Goal: Transaction & Acquisition: Purchase product/service

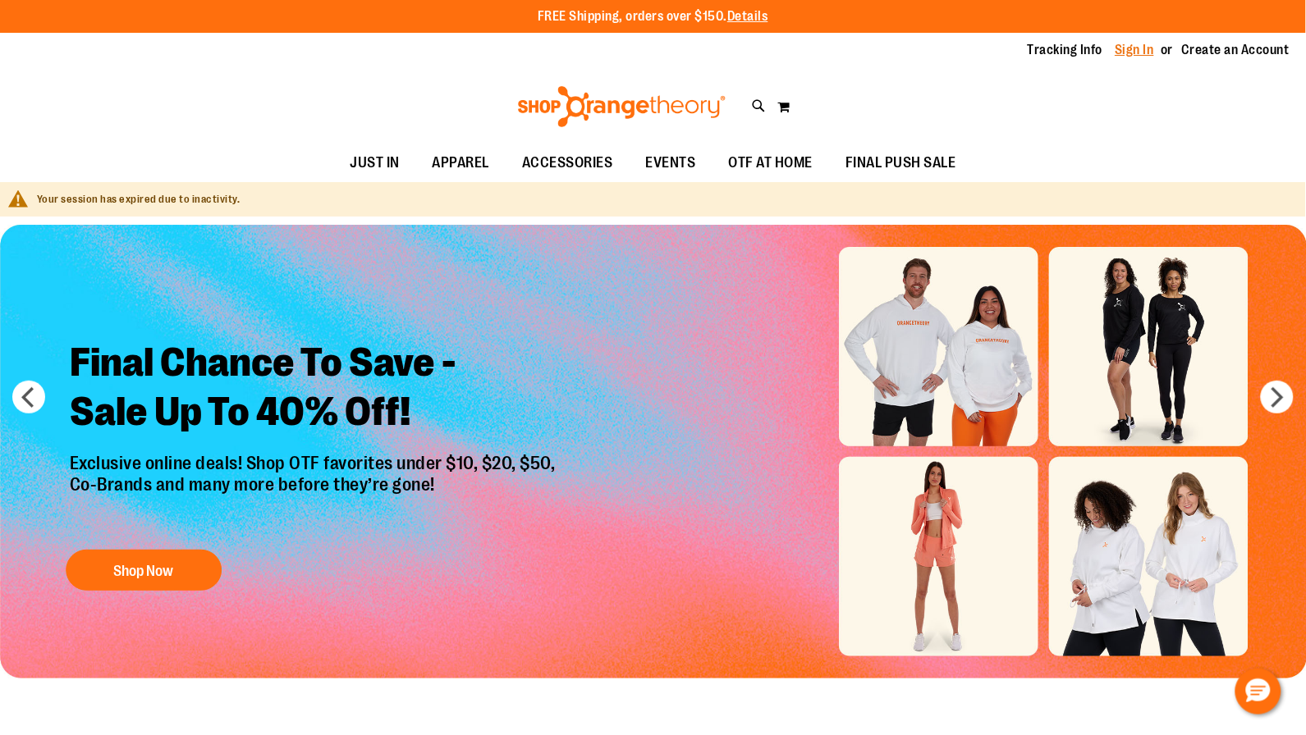
click at [1138, 51] on link "Sign In" at bounding box center [1134, 50] width 39 height 18
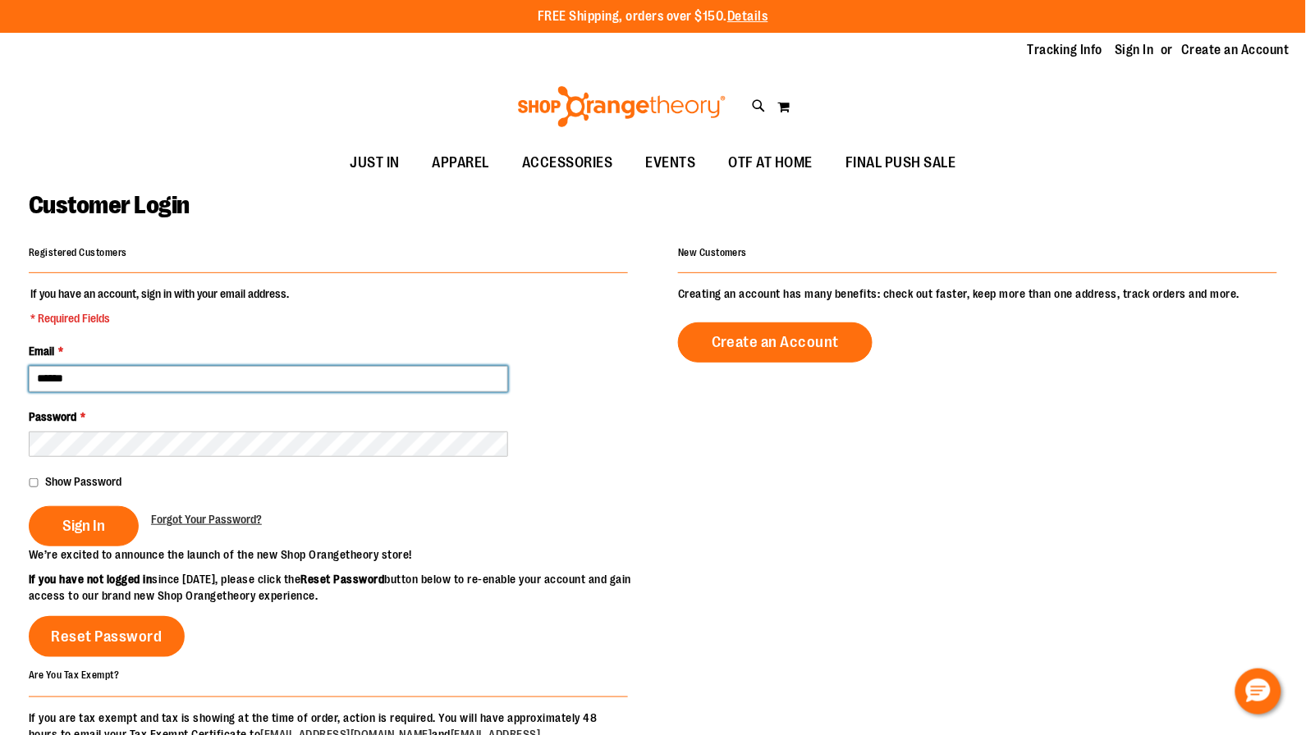
type input "**********"
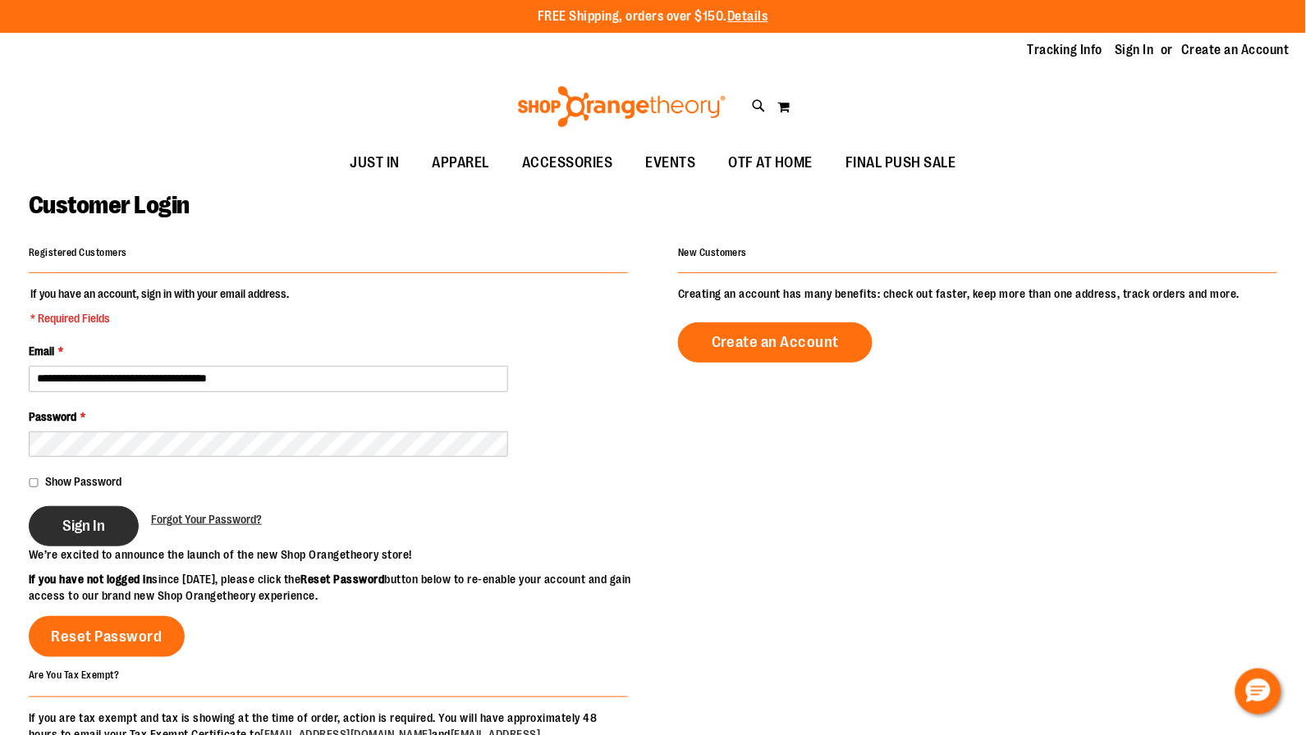
click at [106, 510] on button "Sign In" at bounding box center [84, 526] width 110 height 40
click at [1302, 434] on main "**********" at bounding box center [653, 532] width 1306 height 700
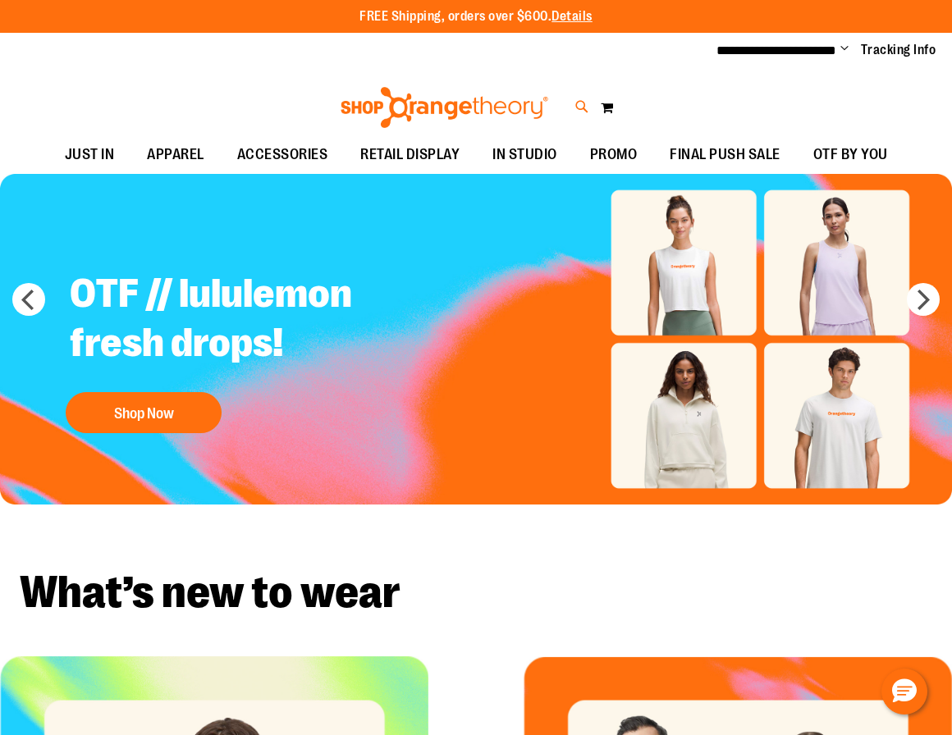
click at [575, 99] on icon at bounding box center [582, 107] width 14 height 19
type input "**********"
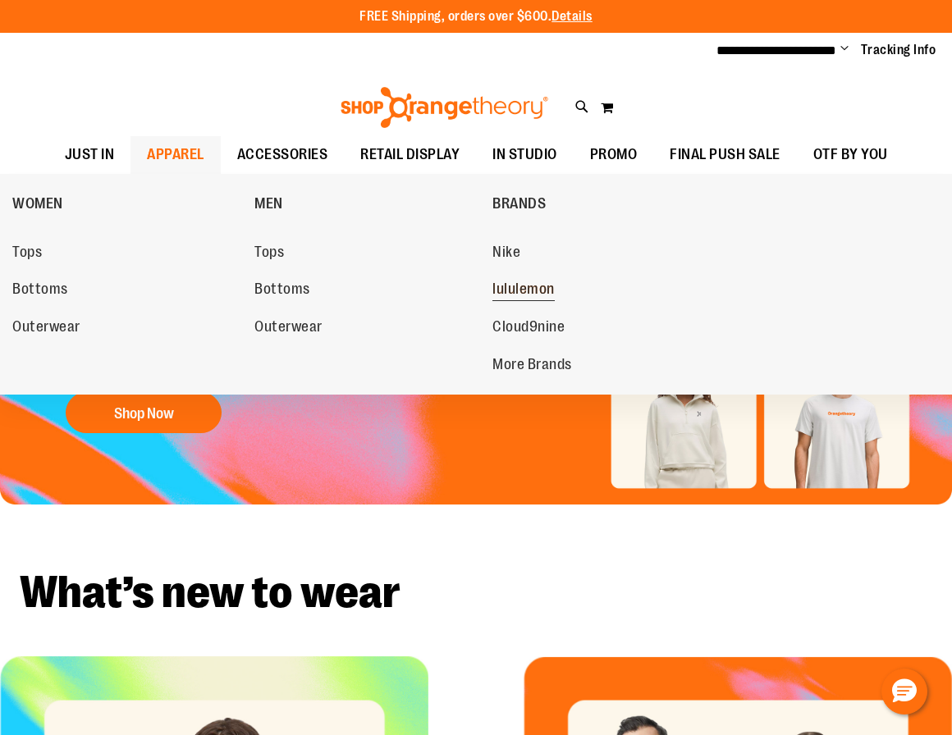
click at [548, 283] on span "lululemon" at bounding box center [523, 291] width 62 height 21
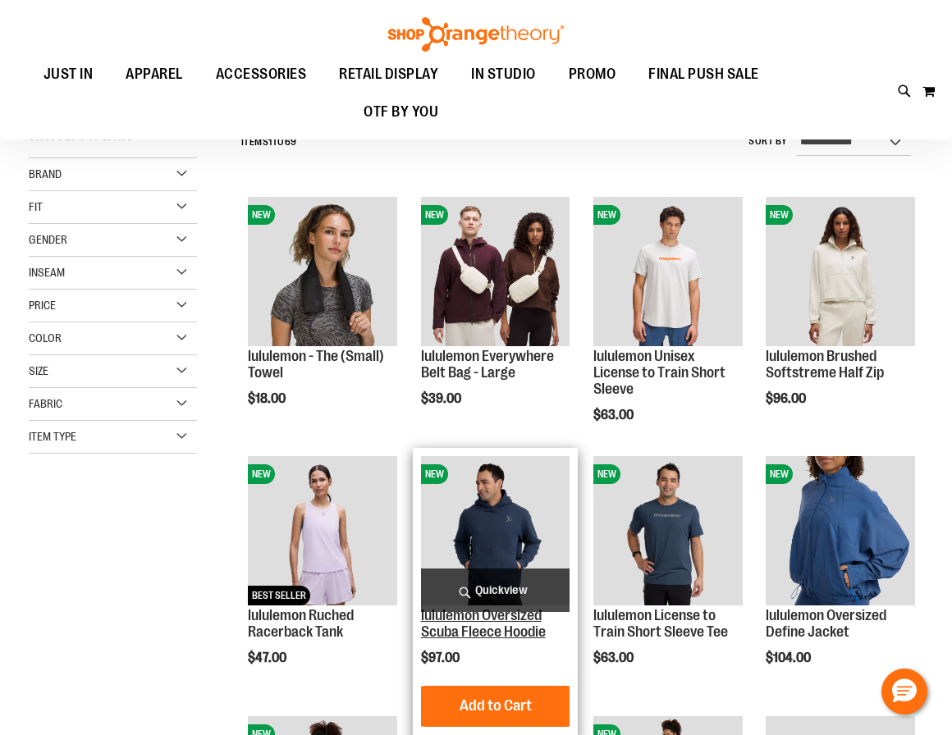
scroll to position [128, 0]
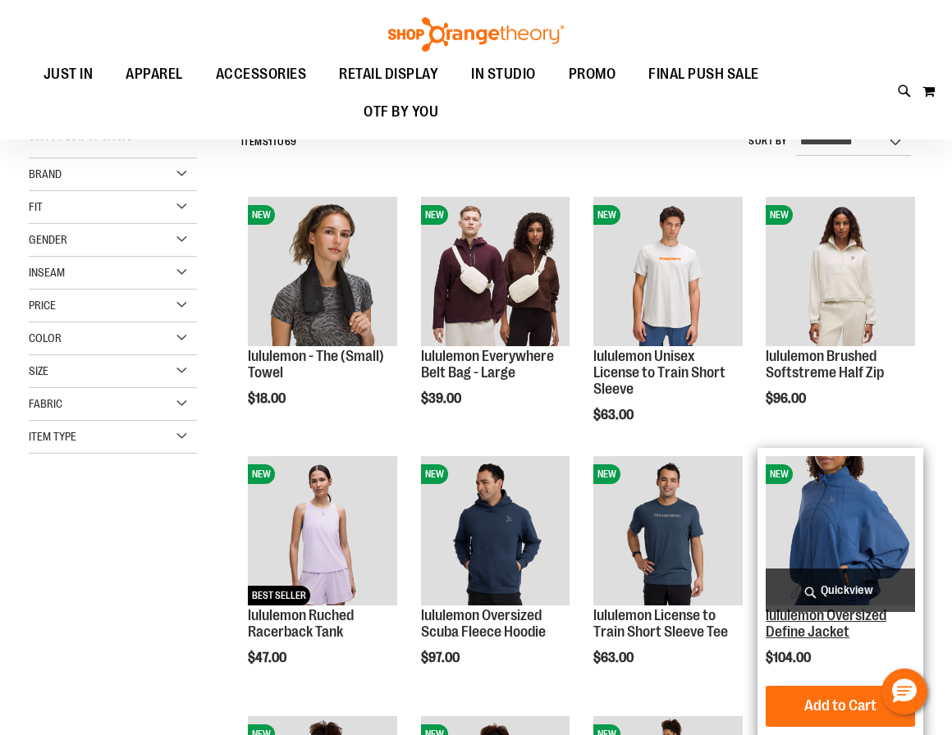
click at [796, 622] on link "lululemon Oversized Define Jacket" at bounding box center [826, 623] width 121 height 33
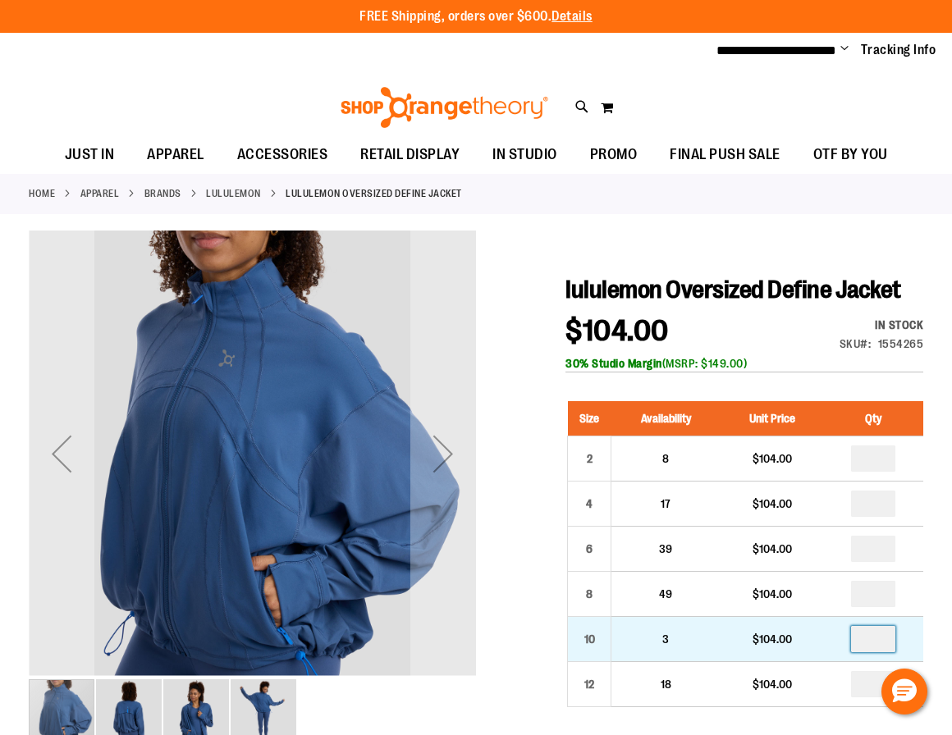
drag, startPoint x: 883, startPoint y: 637, endPoint x: 830, endPoint y: 635, distance: 52.5
click at [830, 635] on td at bounding box center [873, 639] width 100 height 45
type input "*"
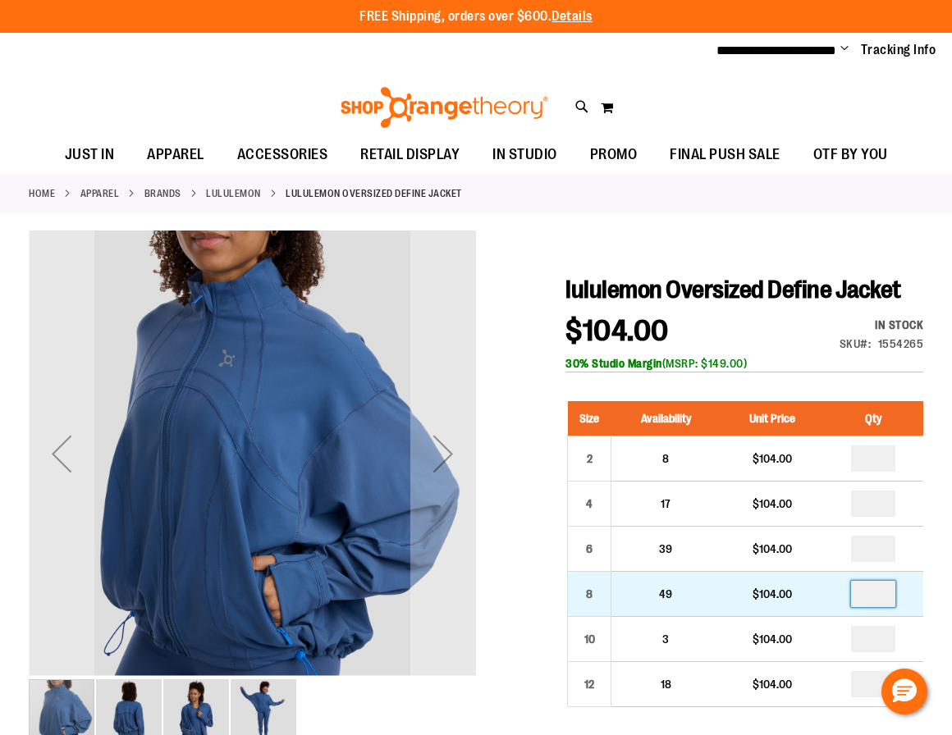
drag, startPoint x: 889, startPoint y: 593, endPoint x: 867, endPoint y: 593, distance: 21.3
click at [867, 593] on input "number" at bounding box center [873, 594] width 44 height 26
type input "*"
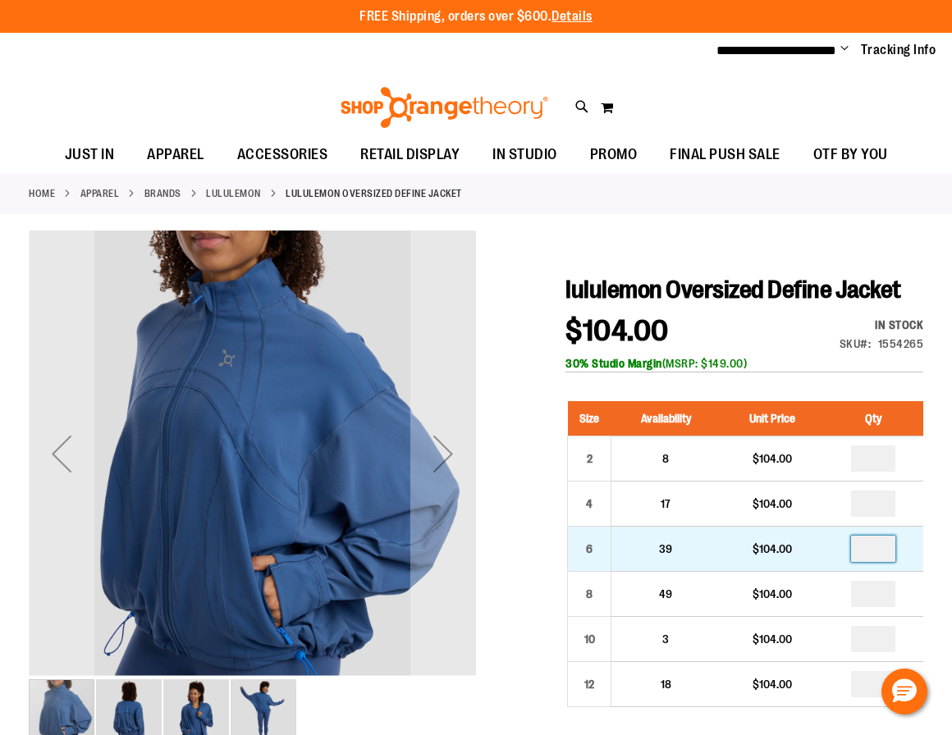
click at [877, 548] on input "number" at bounding box center [873, 549] width 44 height 26
type input "*"
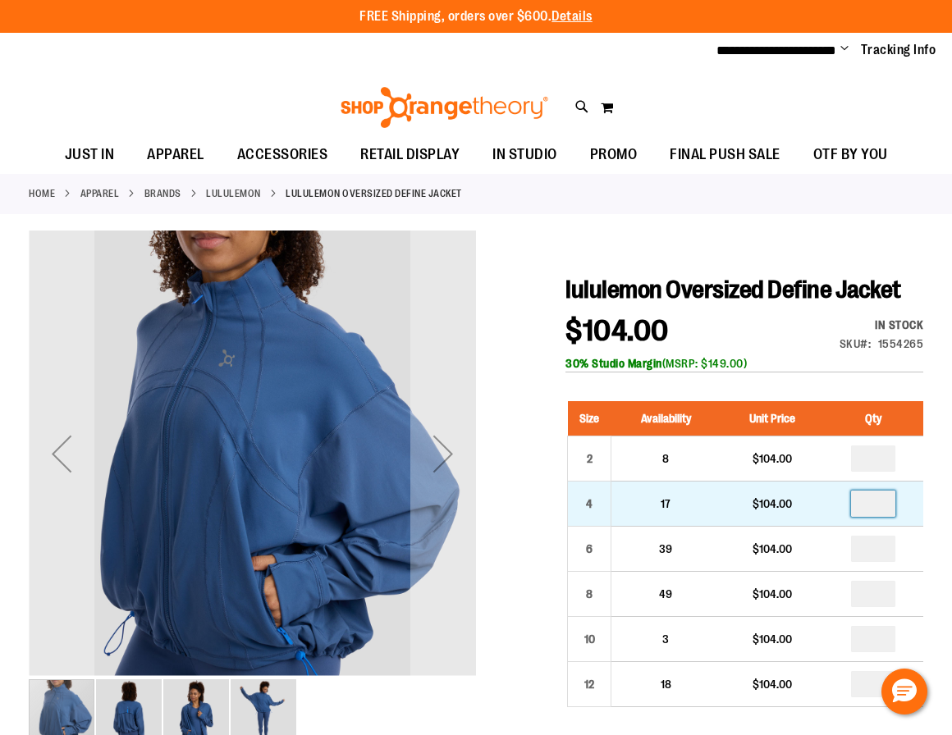
drag, startPoint x: 883, startPoint y: 501, endPoint x: 863, endPoint y: 501, distance: 19.7
click at [863, 501] on input "number" at bounding box center [873, 504] width 44 height 26
type input "*"
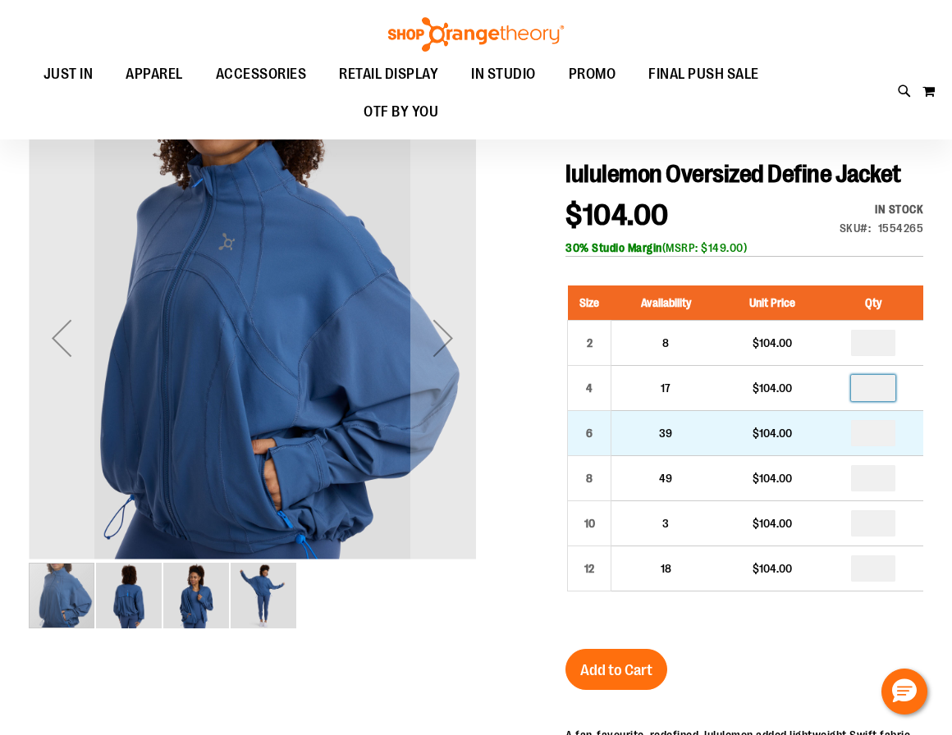
scroll to position [128, 0]
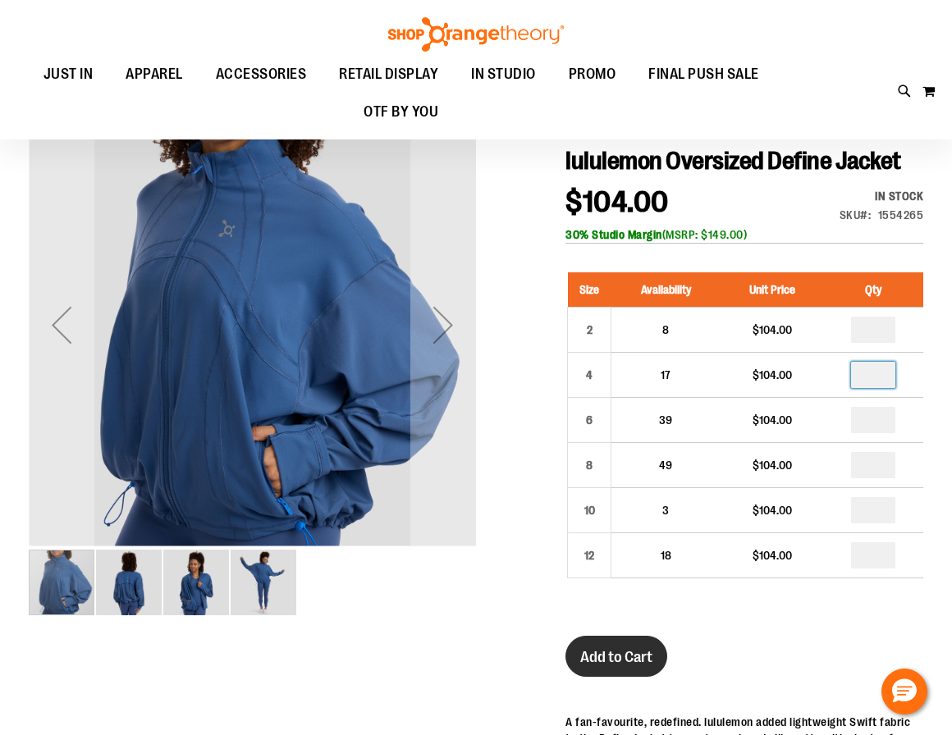
click at [642, 656] on span "Add to Cart" at bounding box center [616, 657] width 72 height 18
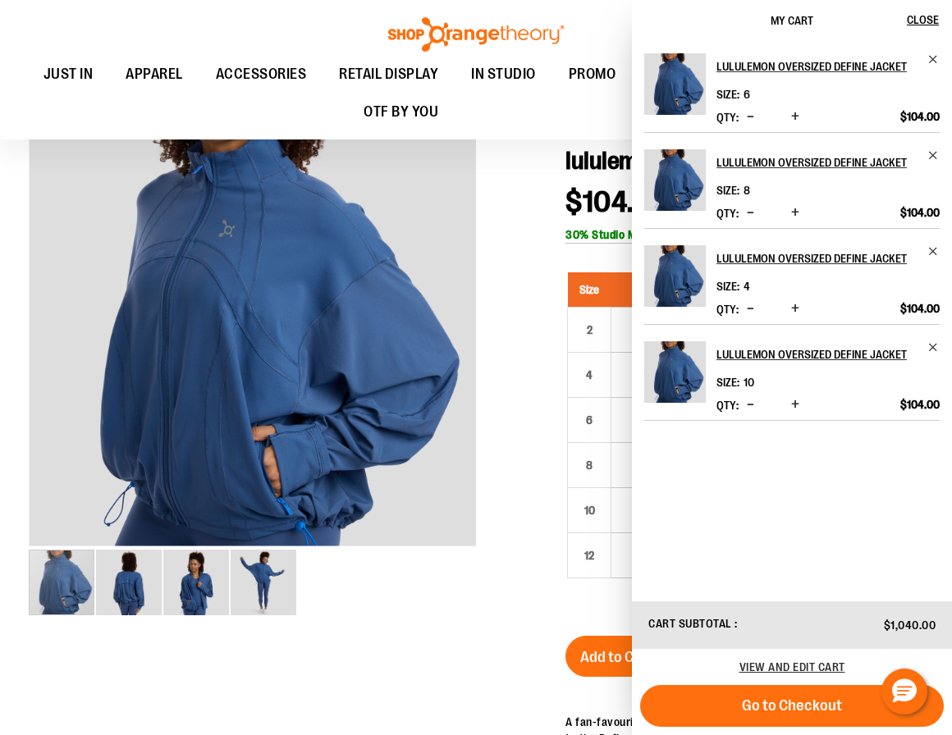
click at [444, 620] on div at bounding box center [476, 625] width 895 height 1048
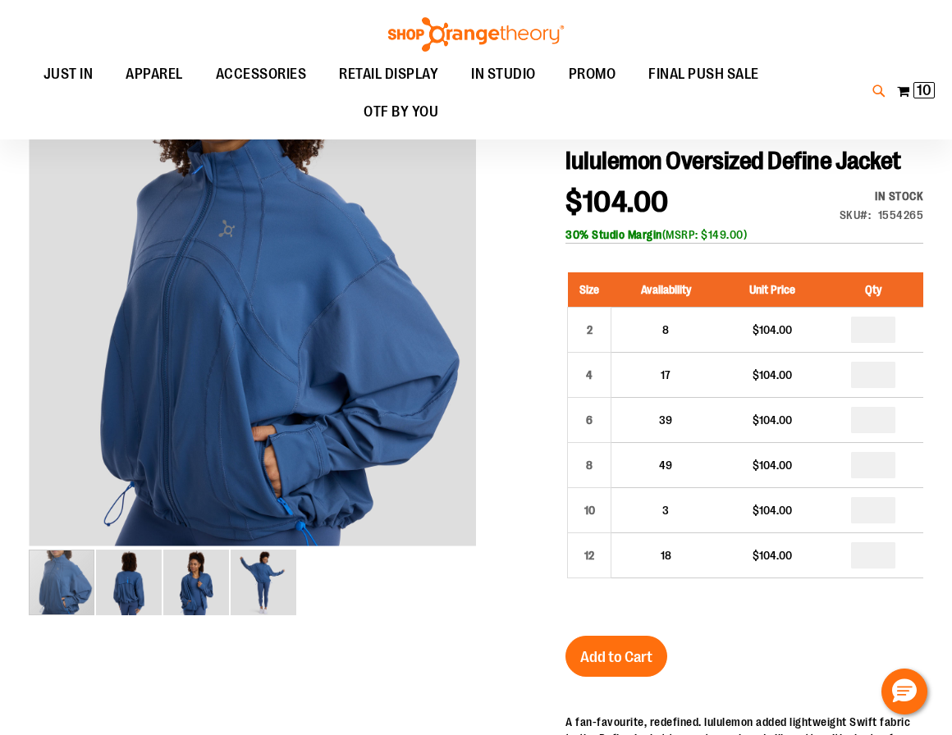
click at [879, 91] on icon at bounding box center [879, 91] width 14 height 19
type input "**********"
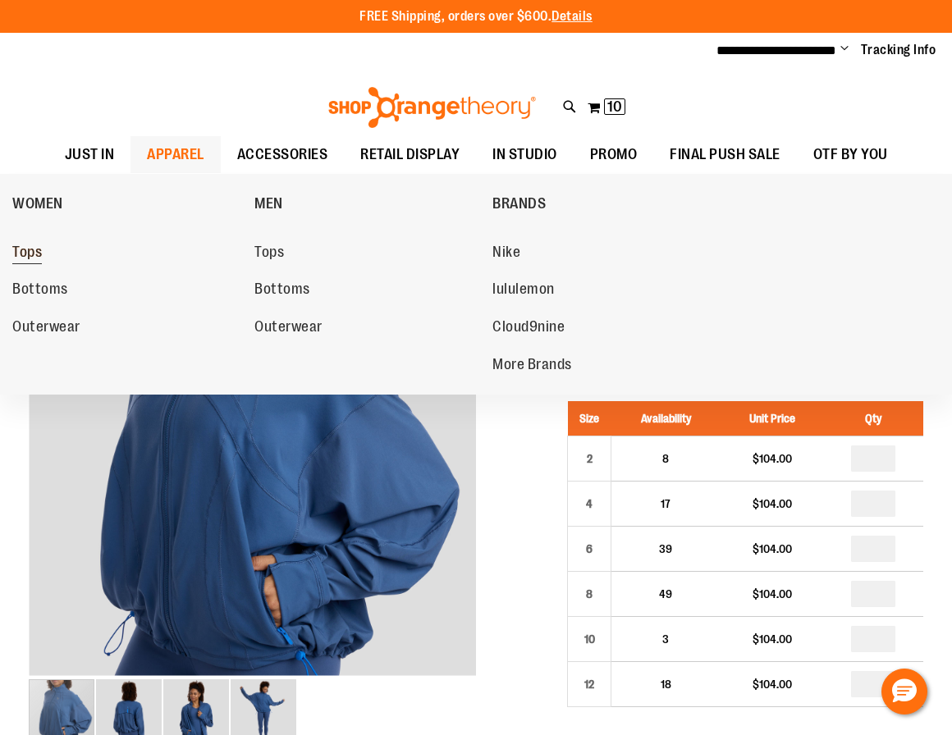
click at [34, 248] on span "Tops" at bounding box center [27, 254] width 30 height 21
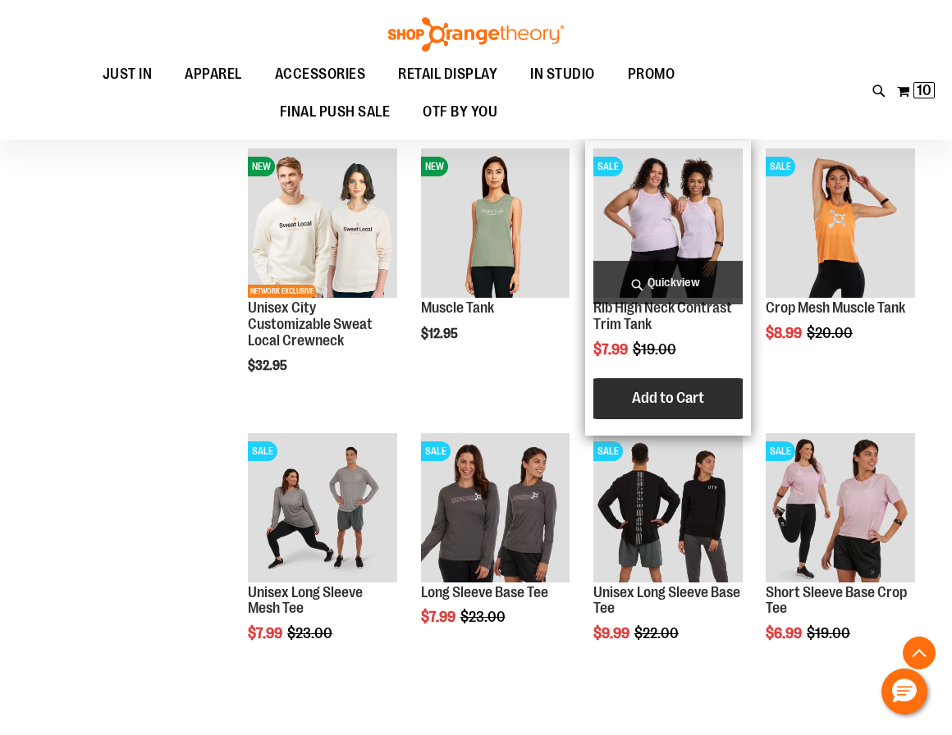
scroll to position [359, 0]
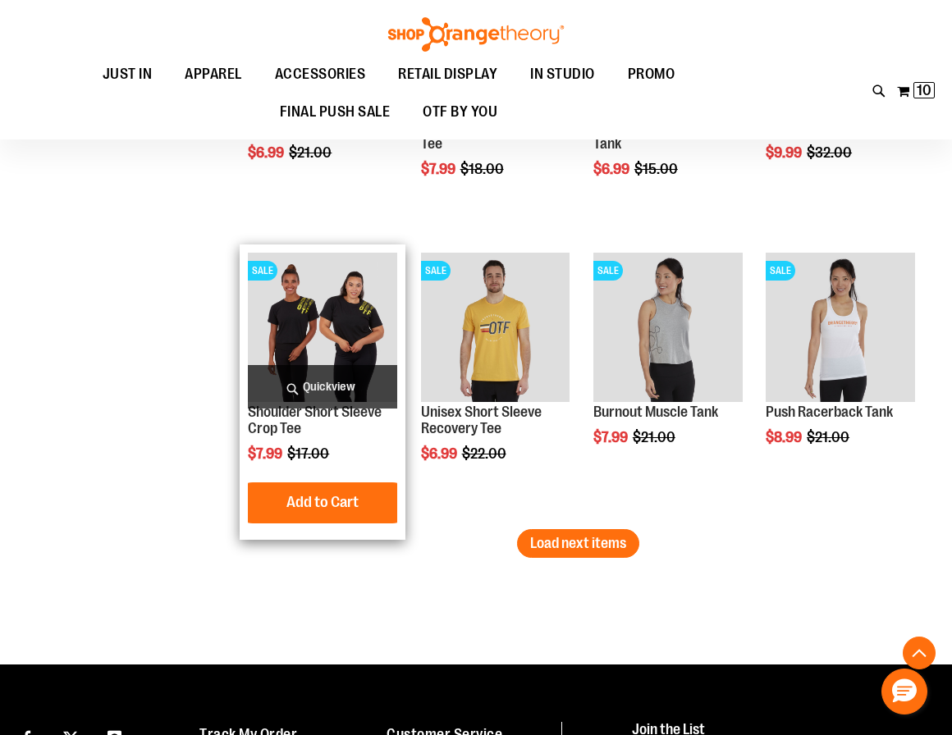
scroll to position [2190, 0]
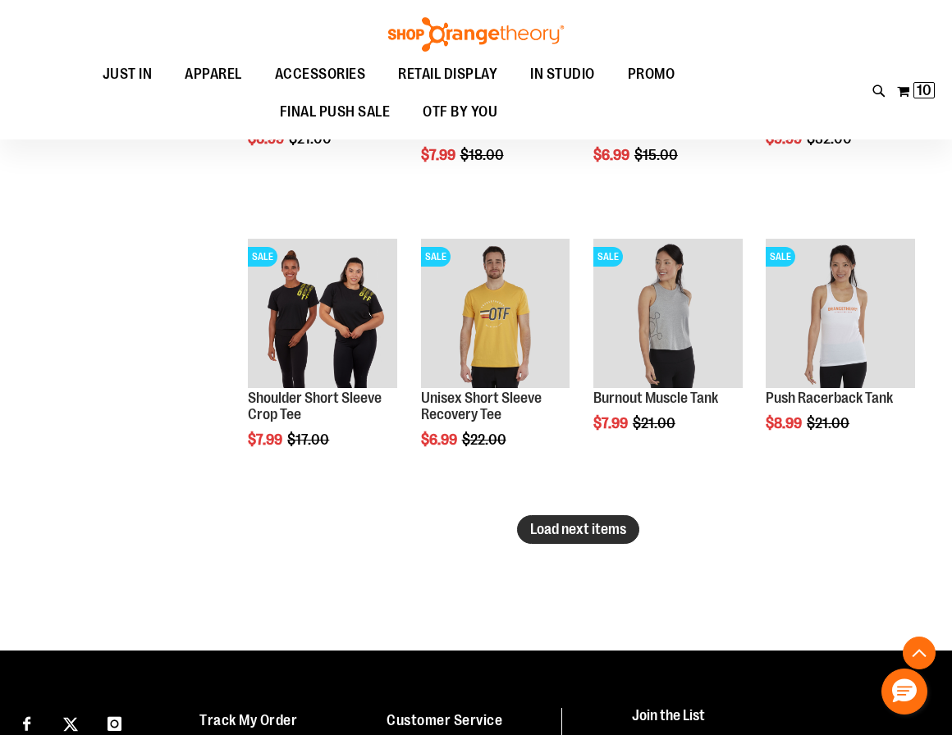
click at [599, 529] on span "Load next items" at bounding box center [578, 529] width 96 height 16
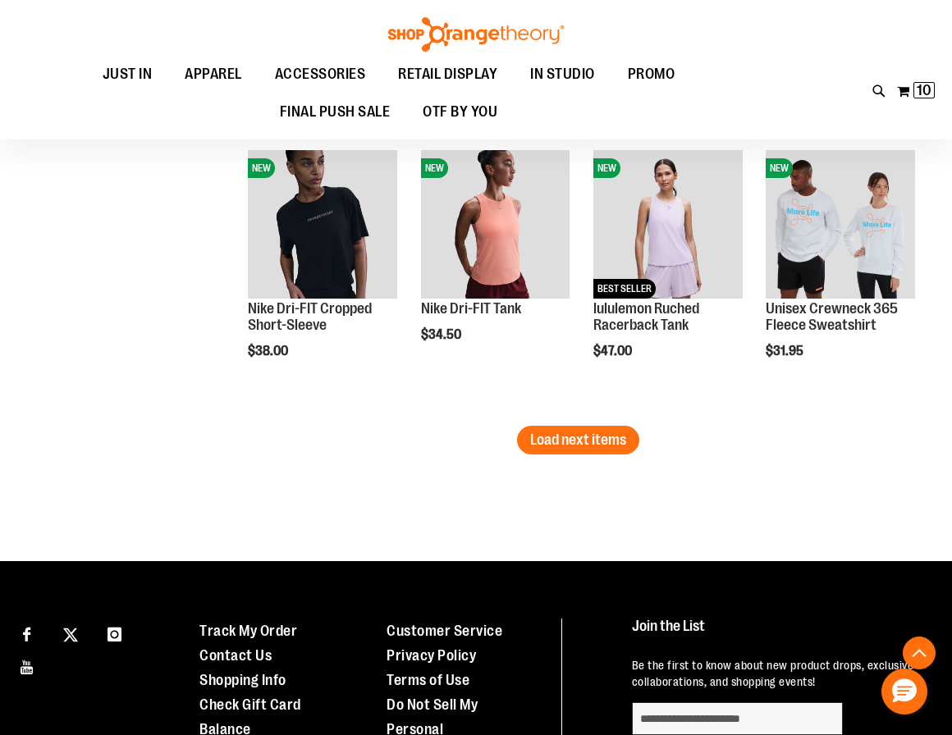
scroll to position [3139, 0]
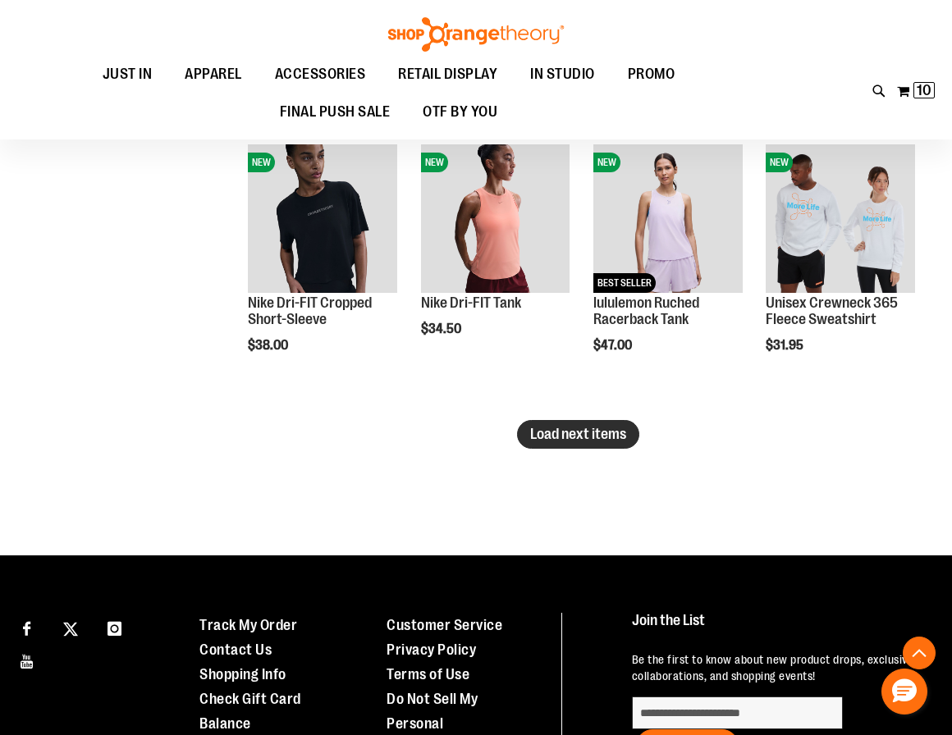
click at [565, 431] on span "Load next items" at bounding box center [578, 434] width 96 height 16
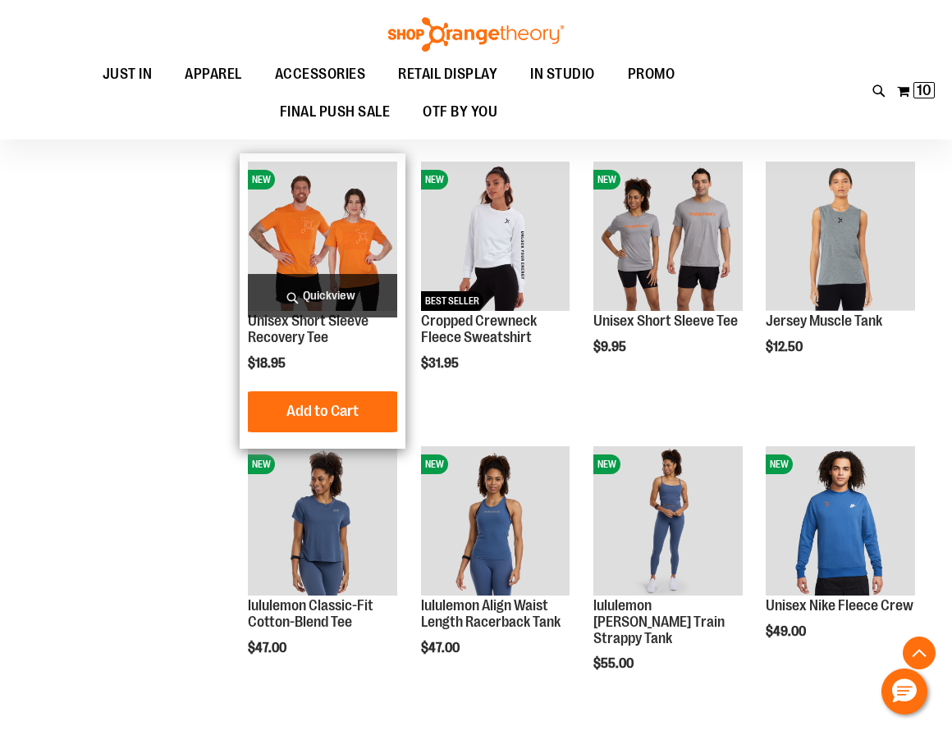
scroll to position [3377, 0]
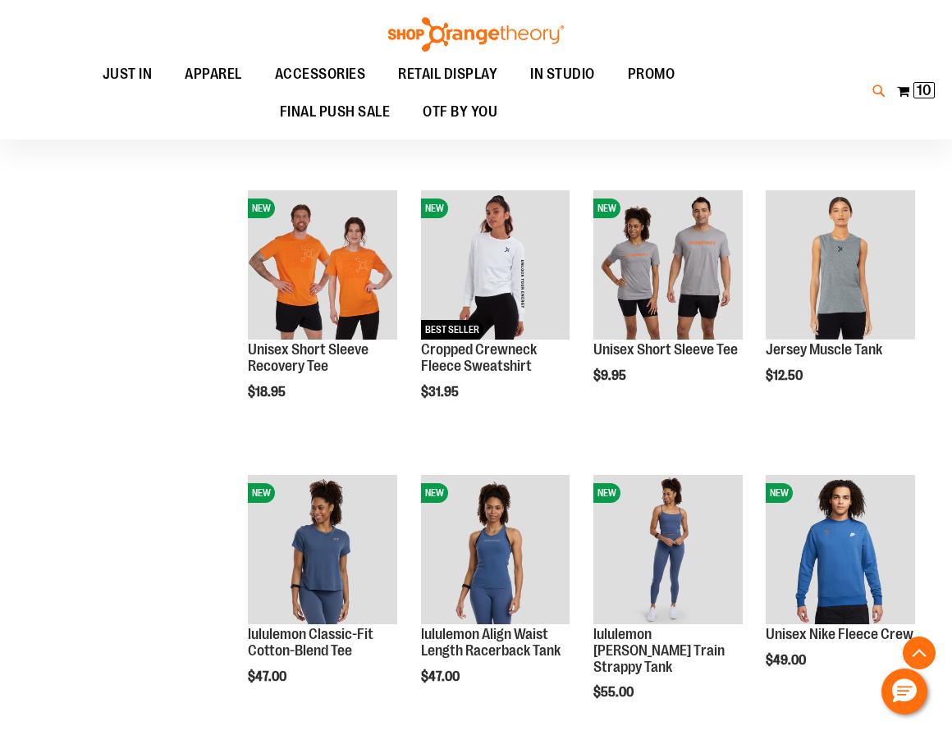
click at [877, 92] on icon at bounding box center [879, 91] width 14 height 19
type input "*"
type input "**********"
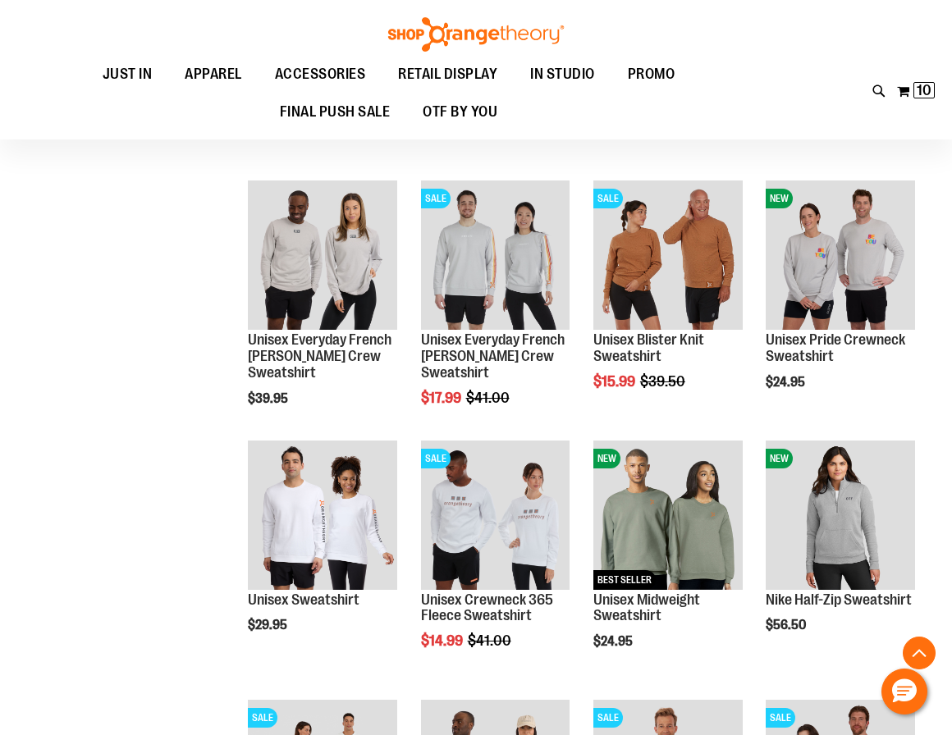
scroll to position [599, 0]
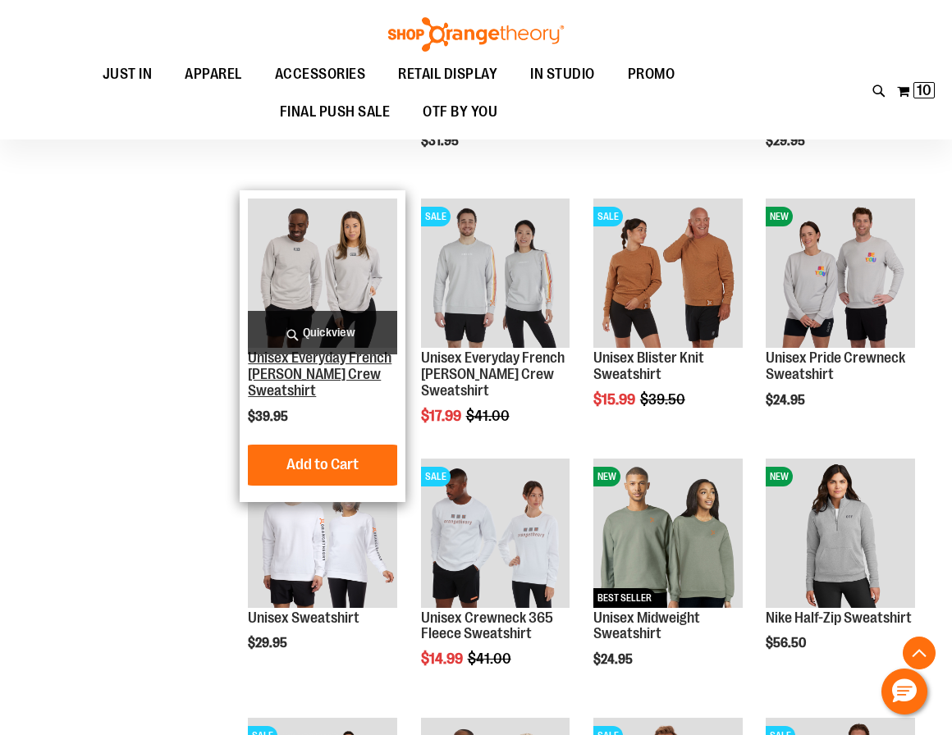
click at [368, 350] on link "Unisex Everyday French [PERSON_NAME] Crew Sweatshirt" at bounding box center [320, 374] width 144 height 49
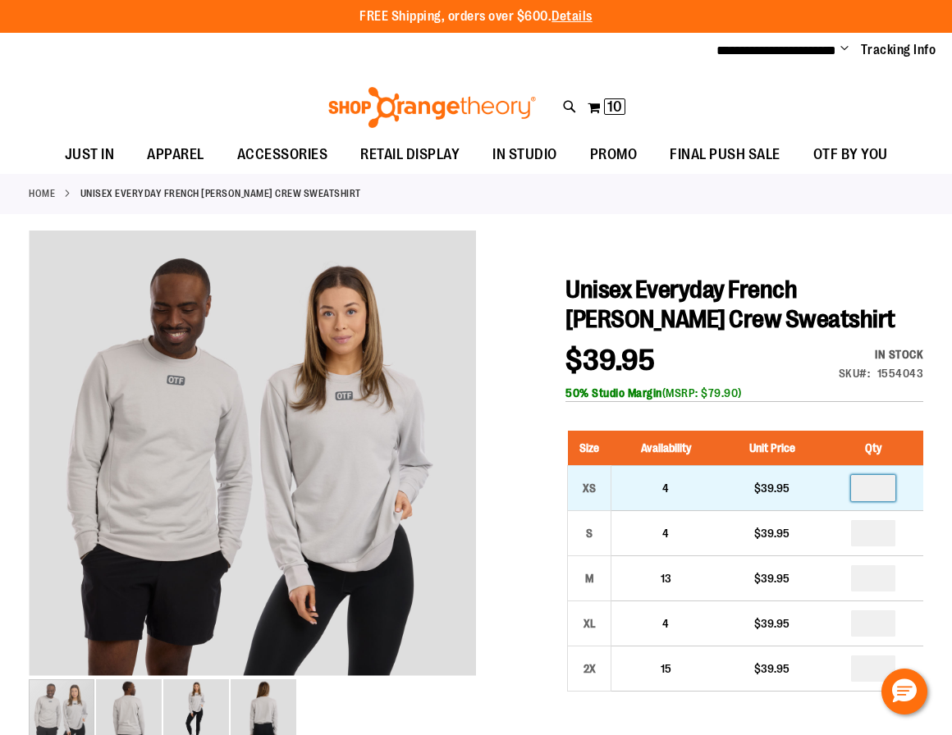
click at [878, 485] on input "number" at bounding box center [873, 488] width 44 height 26
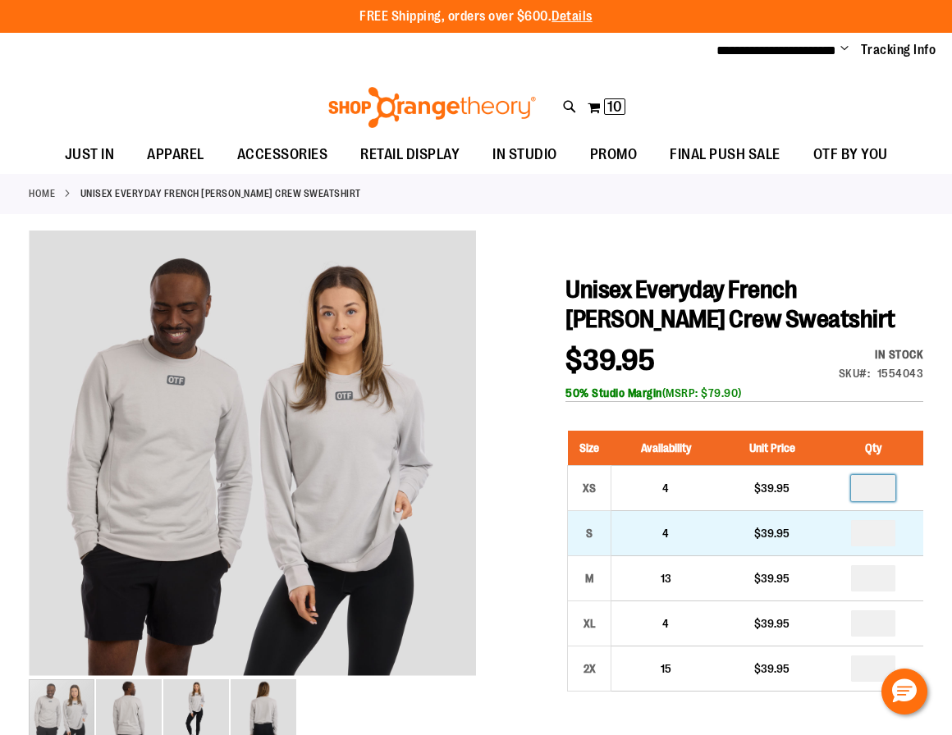
type input "*"
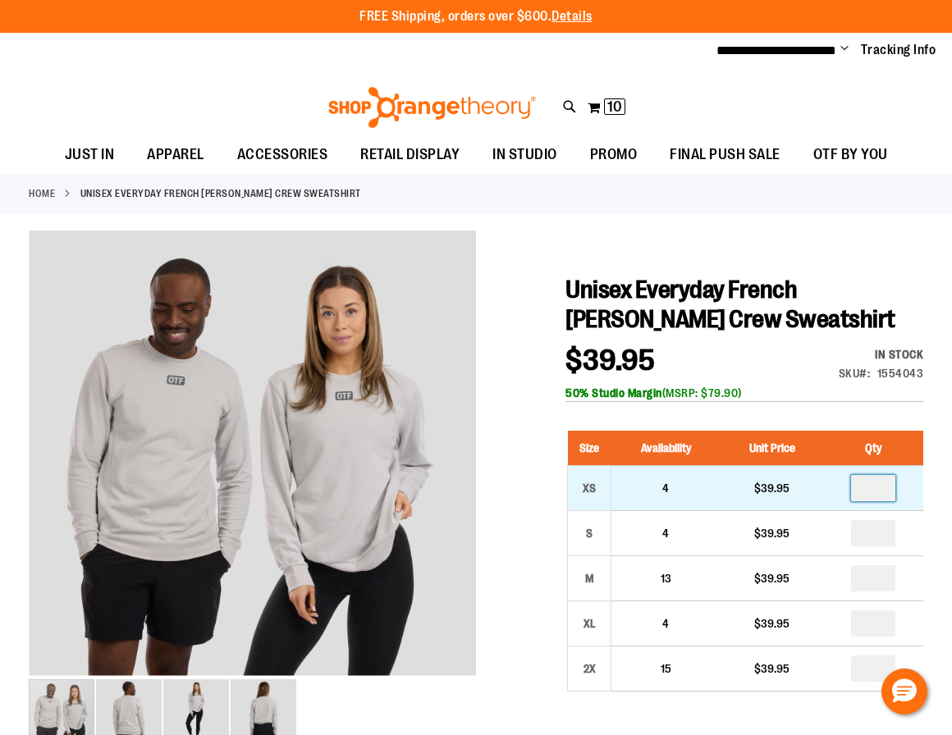
drag, startPoint x: 887, startPoint y: 486, endPoint x: 846, endPoint y: 486, distance: 41.0
click at [847, 486] on td "*" at bounding box center [873, 488] width 100 height 45
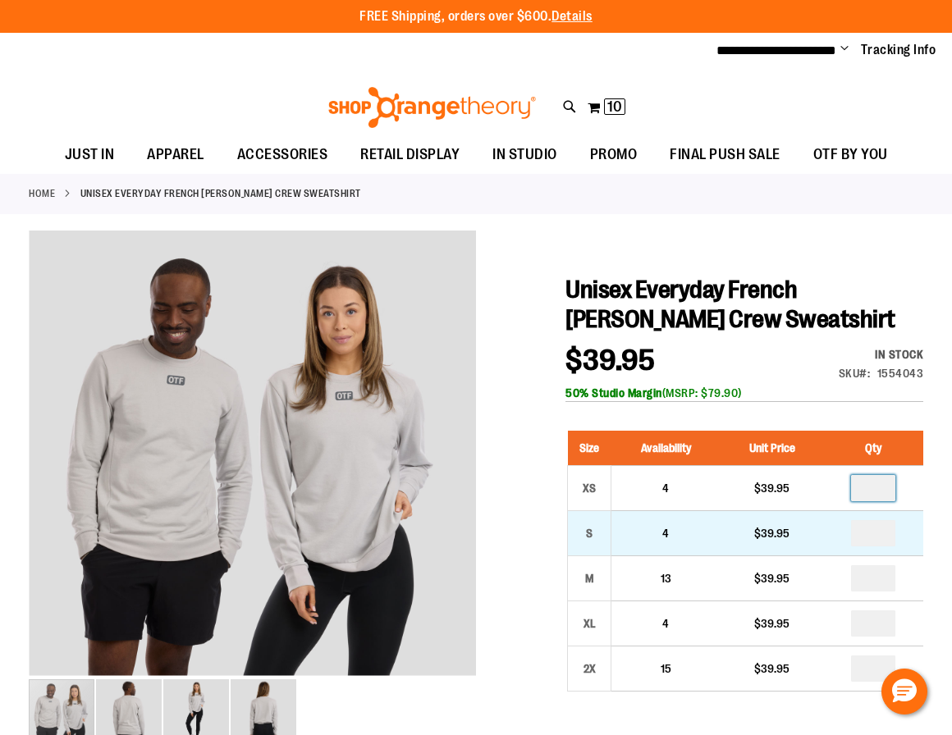
type input "*"
drag, startPoint x: 882, startPoint y: 521, endPoint x: 862, endPoint y: 521, distance: 20.5
click at [862, 521] on input "number" at bounding box center [873, 533] width 44 height 26
type input "*"
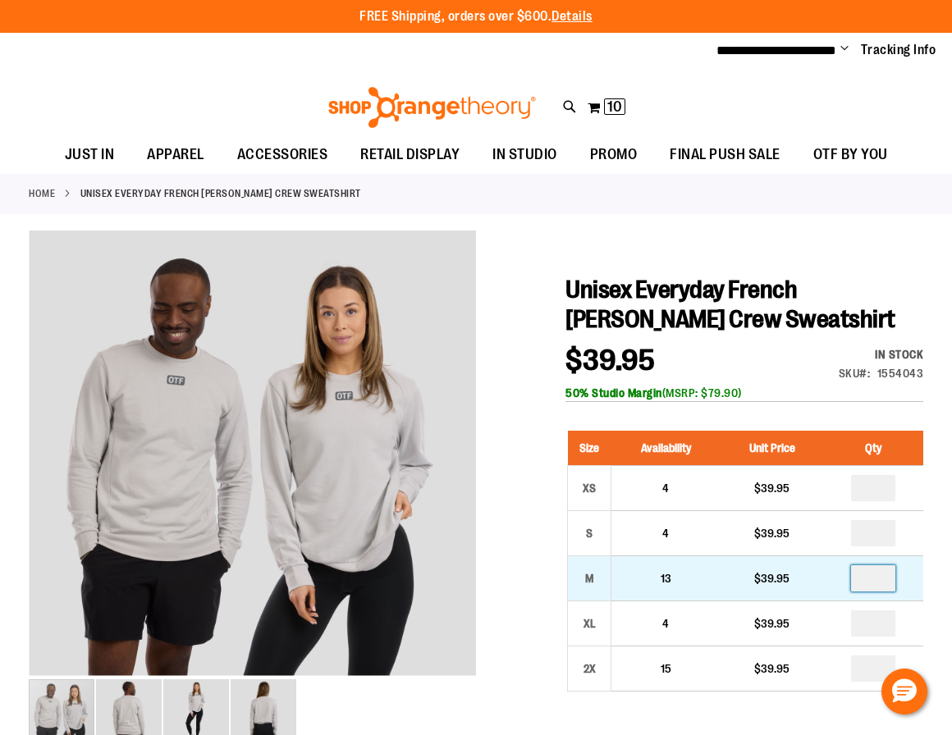
drag, startPoint x: 890, startPoint y: 578, endPoint x: 849, endPoint y: 578, distance: 41.0
click at [849, 578] on td at bounding box center [873, 578] width 100 height 45
type input "*"
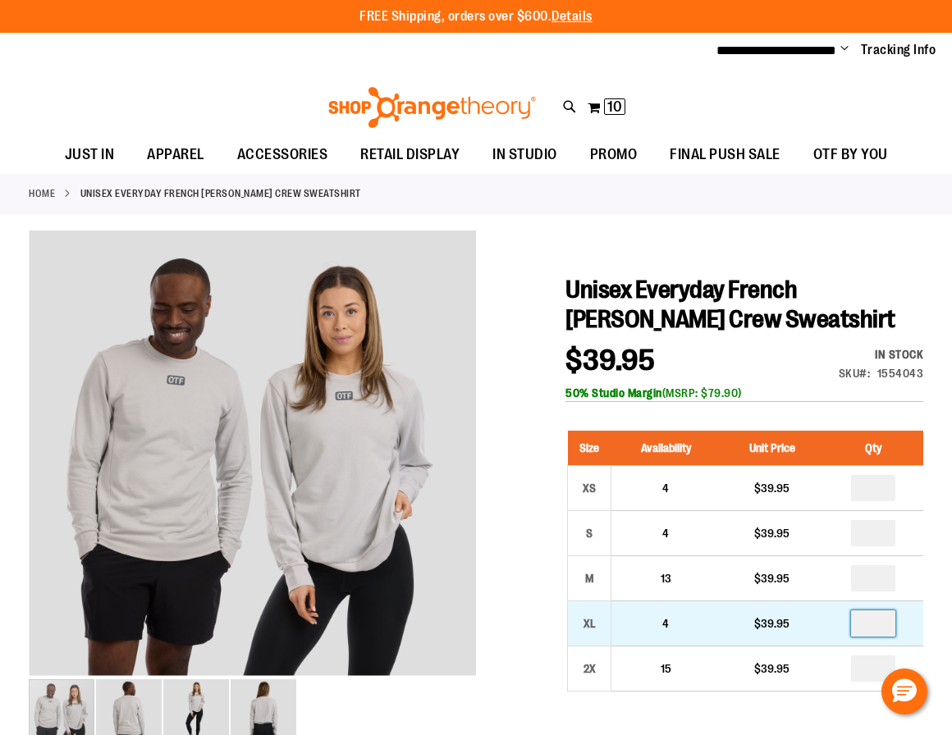
drag, startPoint x: 885, startPoint y: 629, endPoint x: 863, endPoint y: 629, distance: 22.2
click at [863, 629] on input "number" at bounding box center [873, 624] width 44 height 26
type input "*"
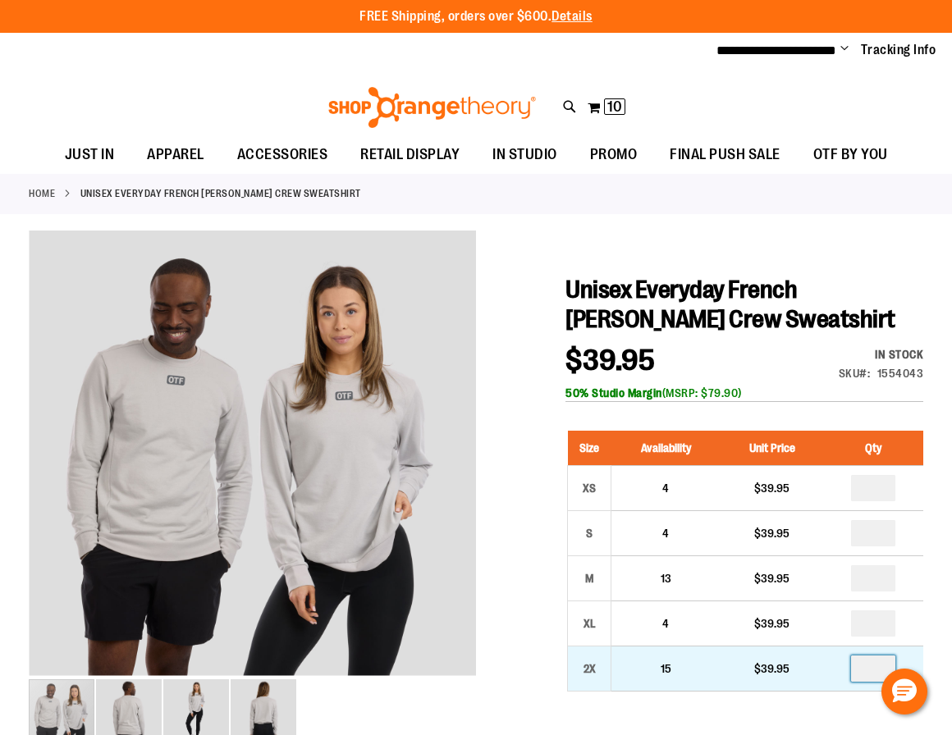
click at [878, 666] on input "number" at bounding box center [873, 669] width 44 height 26
type input "*"
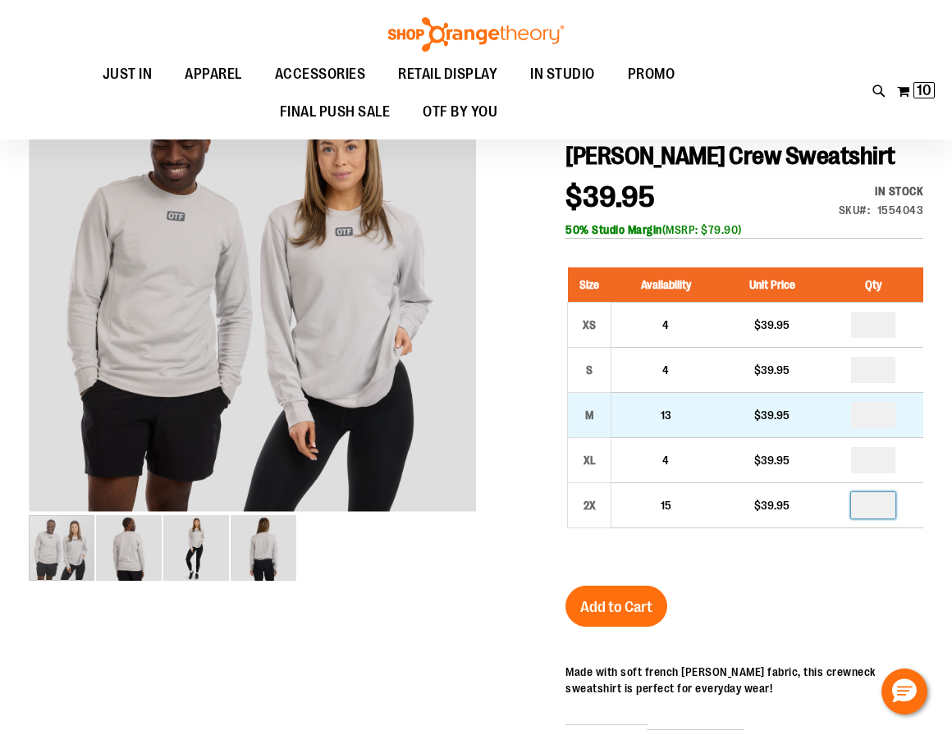
scroll to position [247, 0]
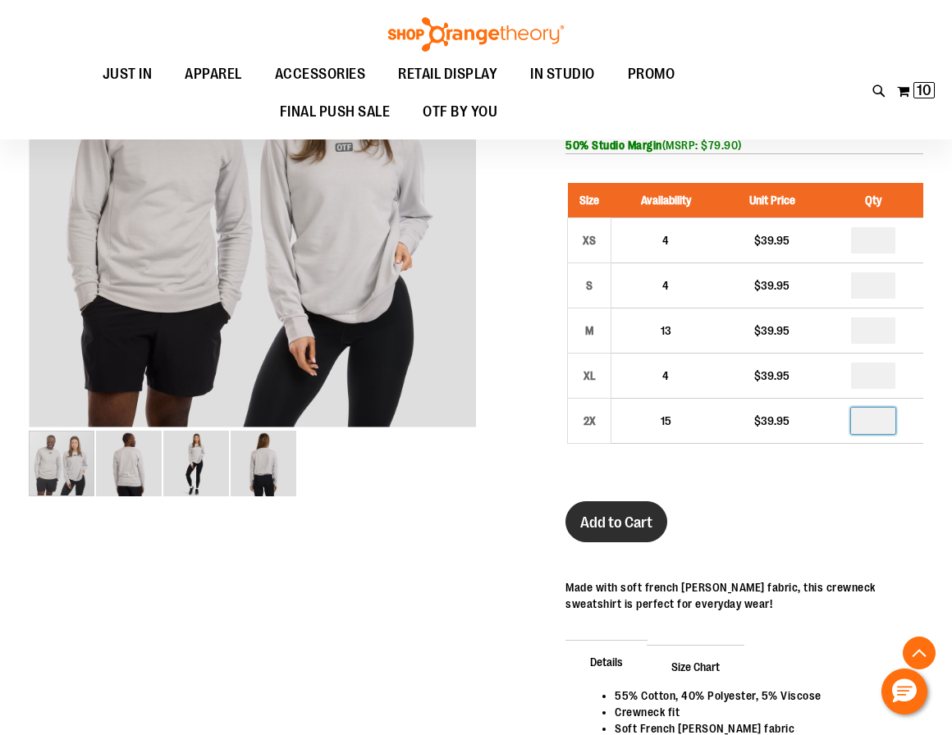
click at [633, 515] on span "Add to Cart" at bounding box center [616, 523] width 72 height 18
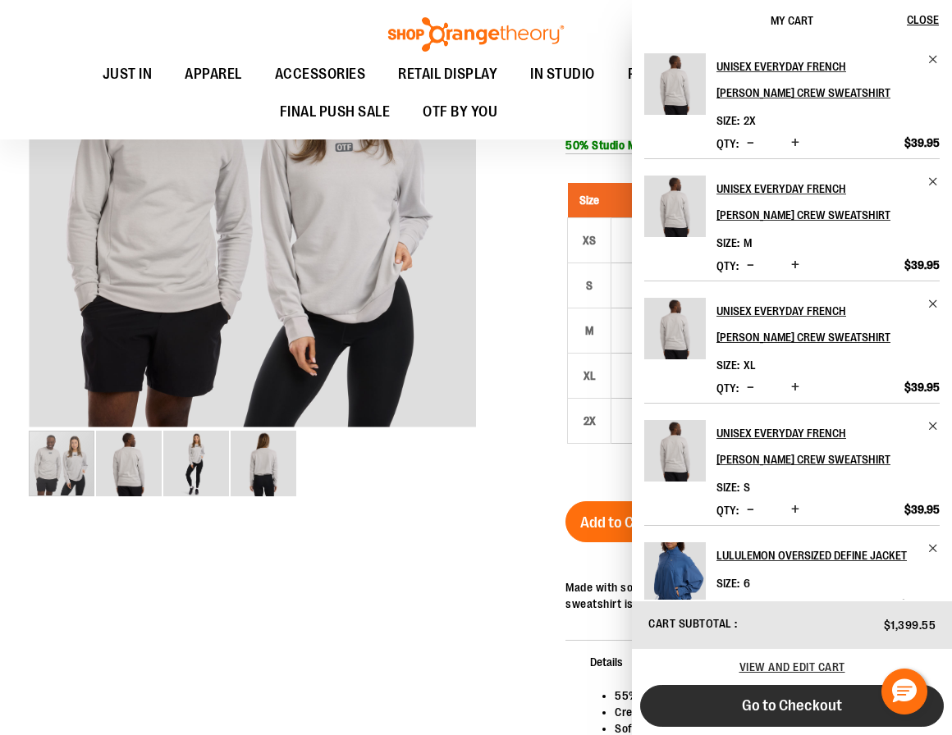
click at [762, 705] on span "Go to Checkout" at bounding box center [792, 706] width 100 height 18
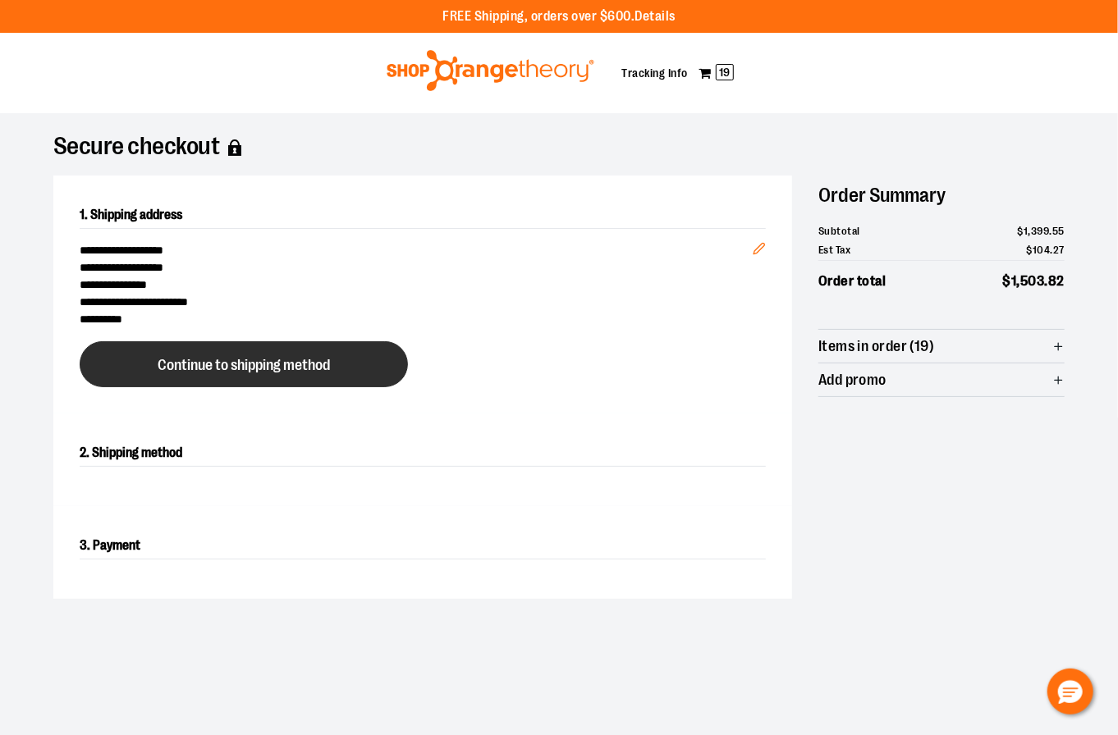
click at [338, 375] on button "Continue to shipping method" at bounding box center [244, 364] width 328 height 46
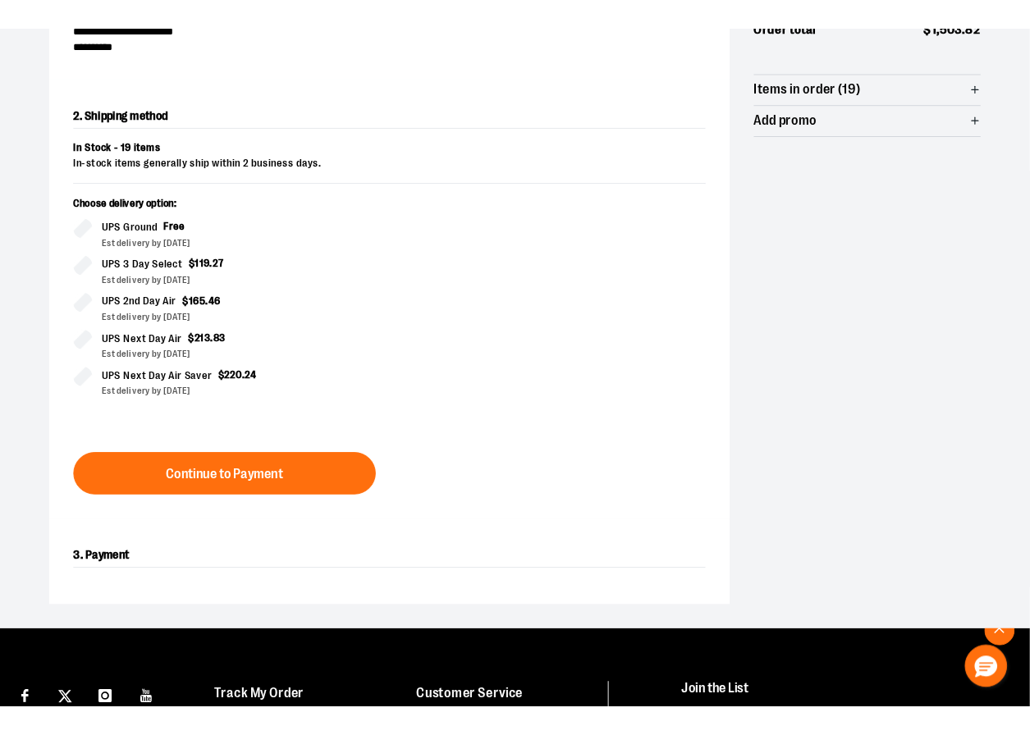
scroll to position [295, 0]
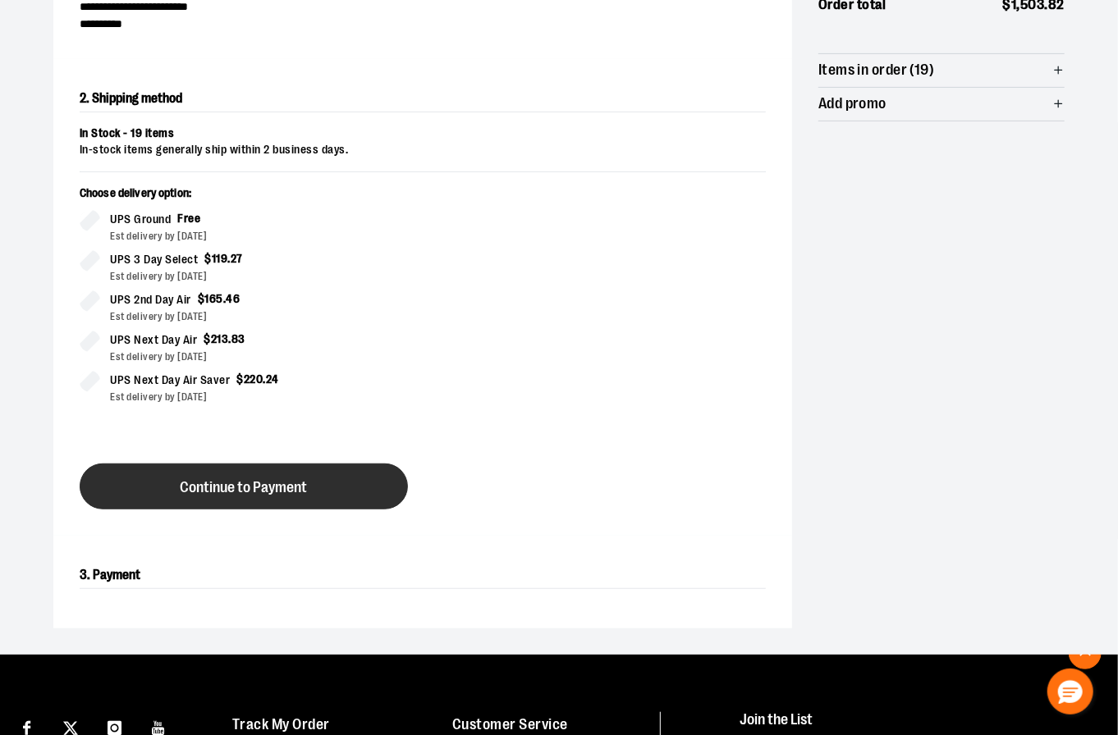
click at [291, 491] on span "Continue to Payment" at bounding box center [244, 488] width 127 height 16
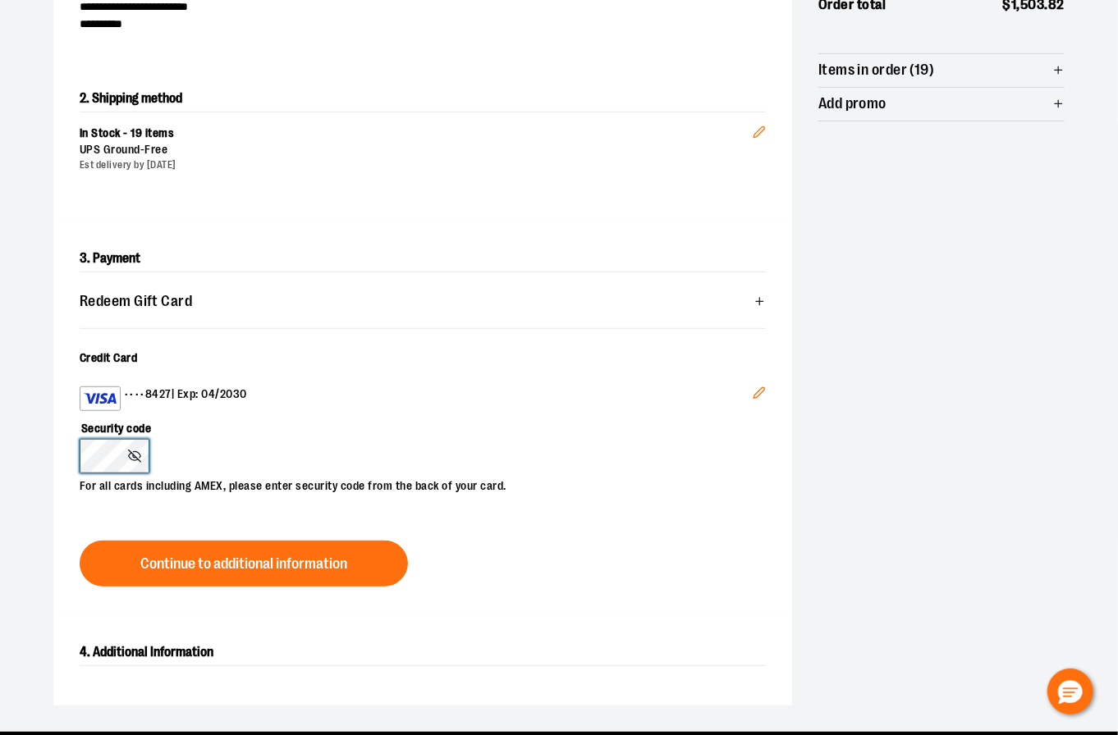
click at [125, 440] on body "**********" at bounding box center [559, 72] width 1118 height 735
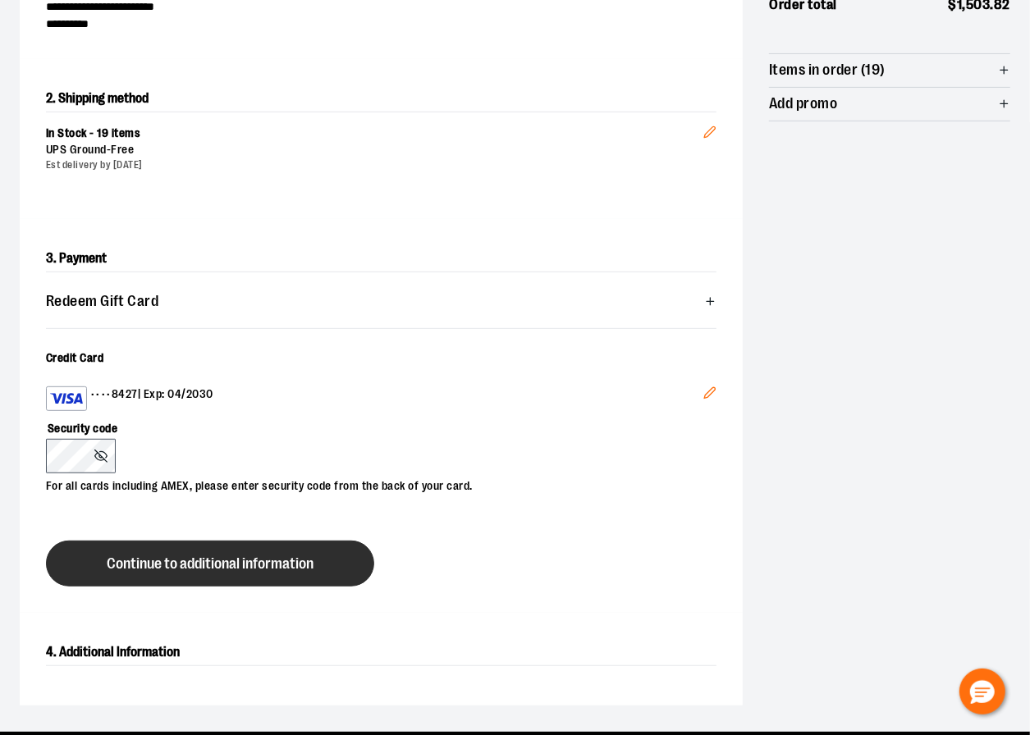
click at [269, 570] on button "Continue to additional information" at bounding box center [210, 564] width 328 height 46
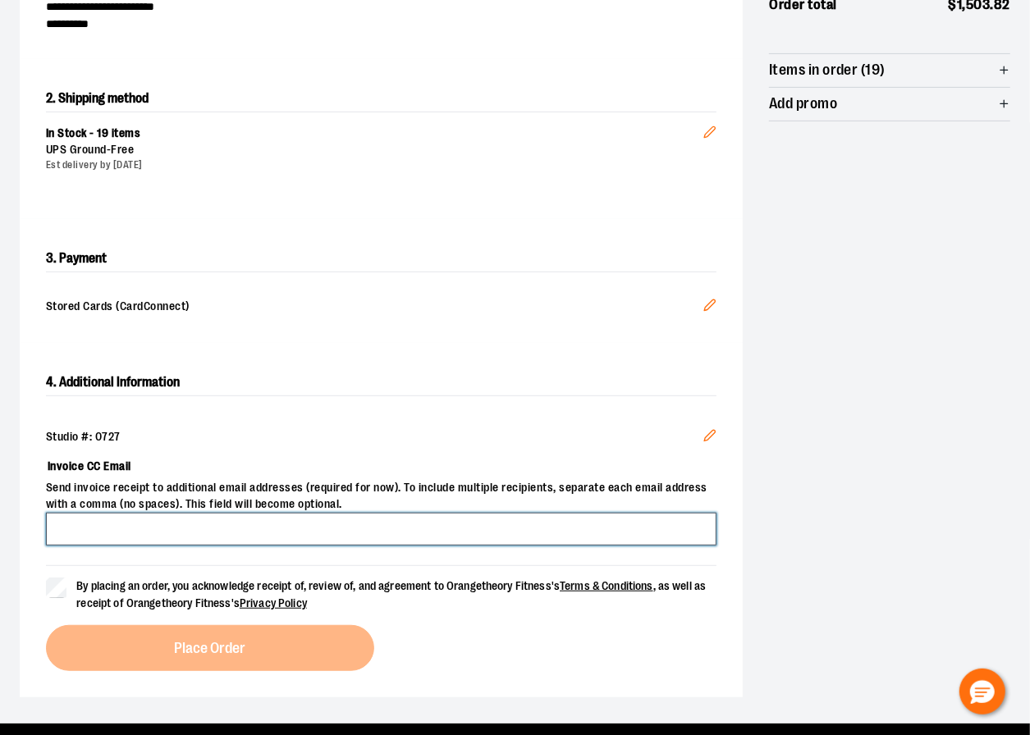
click at [219, 546] on input "Invoice CC Email" at bounding box center [381, 529] width 670 height 33
type input "**********"
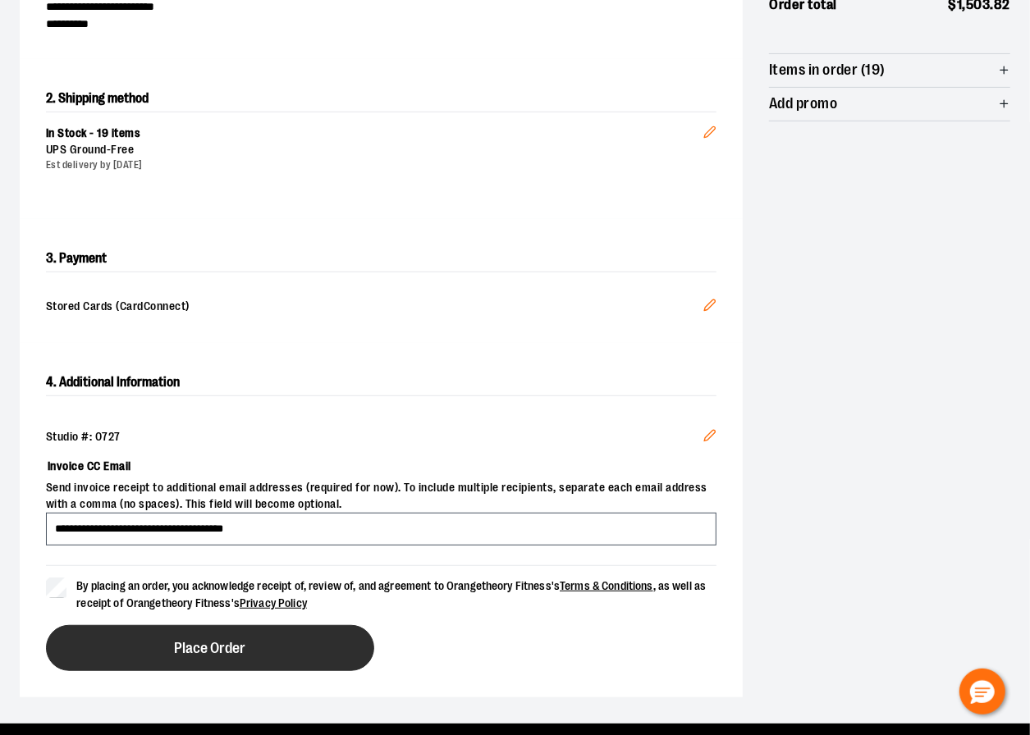
click at [200, 657] on span "Place Order" at bounding box center [210, 649] width 71 height 16
